Goal: Information Seeking & Learning: Learn about a topic

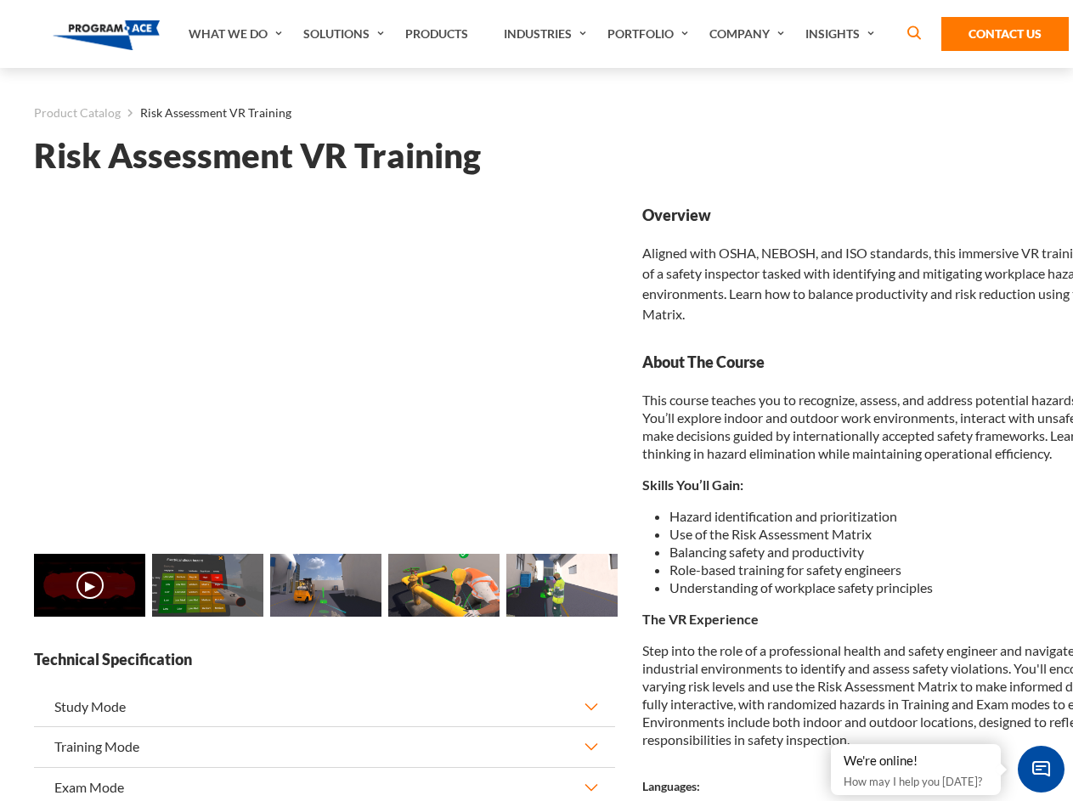
click at [346, 34] on link "Solutions" at bounding box center [346, 34] width 102 height 68
click at [0, 0] on div "AI & Computer Vision Solutions Computer Vision Quality Control AI tools for fas…" at bounding box center [0, 0] width 0 height 0
click at [0, 0] on div "AI & Computer Vision Solutions Virtual Training Solutions Virtual Tour Solution…" at bounding box center [0, 0] width 0 height 0
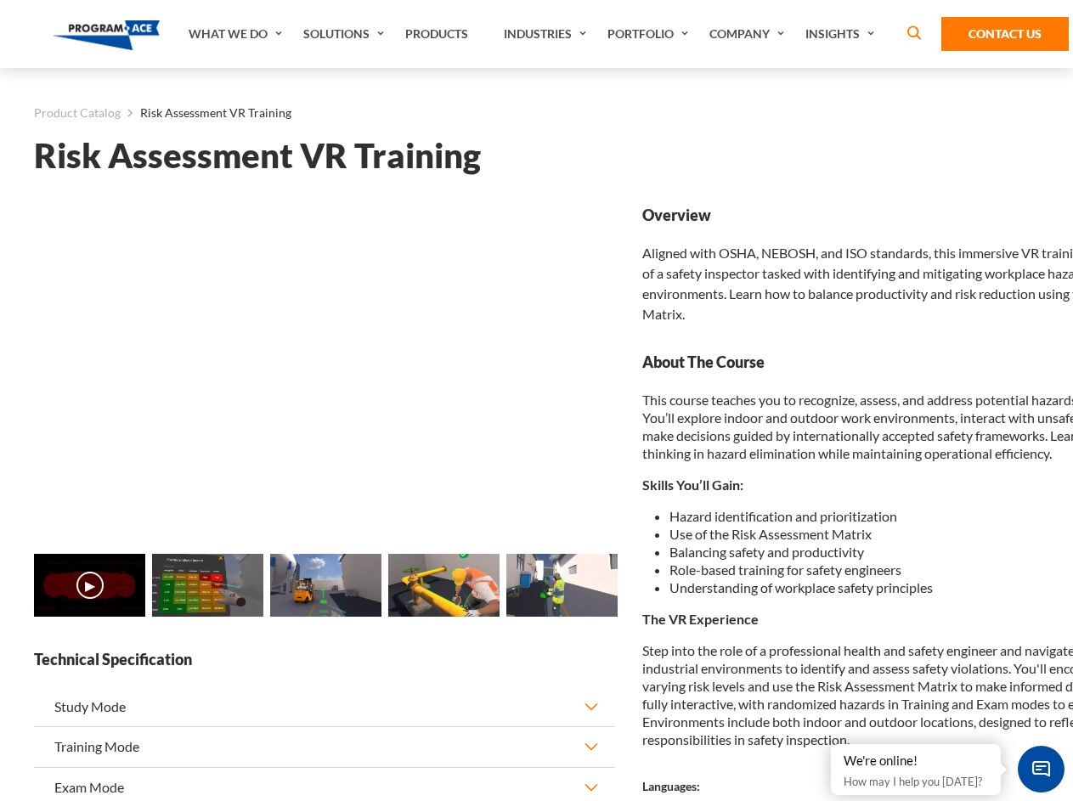
click at [0, 0] on div "AI & Computer Vision Solutions Virtual Training Solutions Virtual Tour Solution…" at bounding box center [0, 0] width 0 height 0
click at [0, 0] on div "AI & Computer Vision Solutions Computer Vision Quality Control AI tools for fas…" at bounding box center [0, 0] width 0 height 0
